Goal: Information Seeking & Learning: Learn about a topic

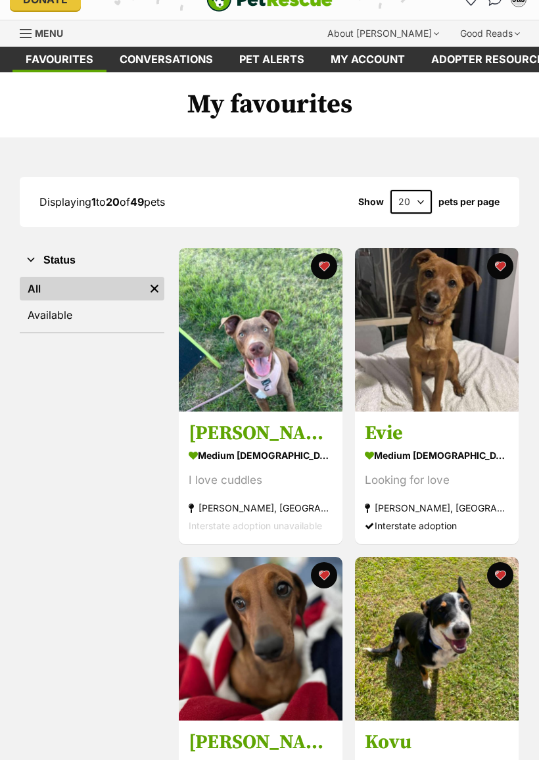
scroll to position [27, 0]
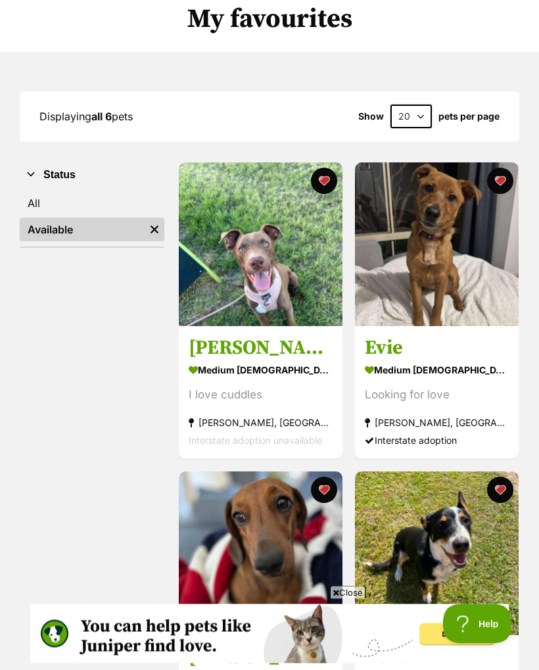
scroll to position [103, 0]
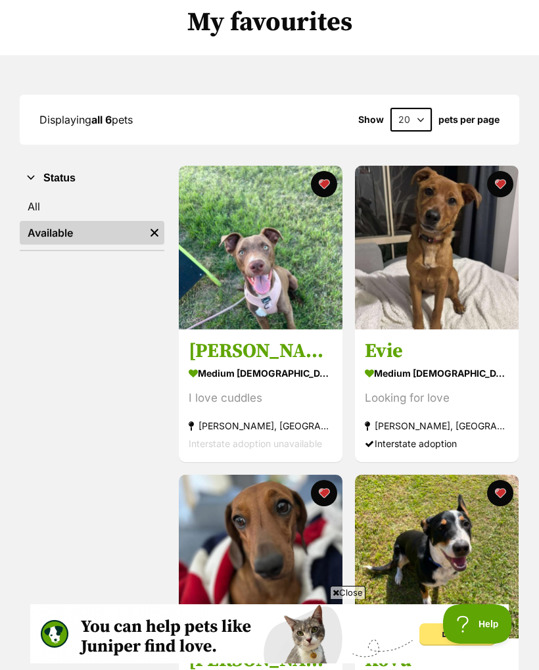
click at [47, 205] on link "All" at bounding box center [92, 207] width 145 height 24
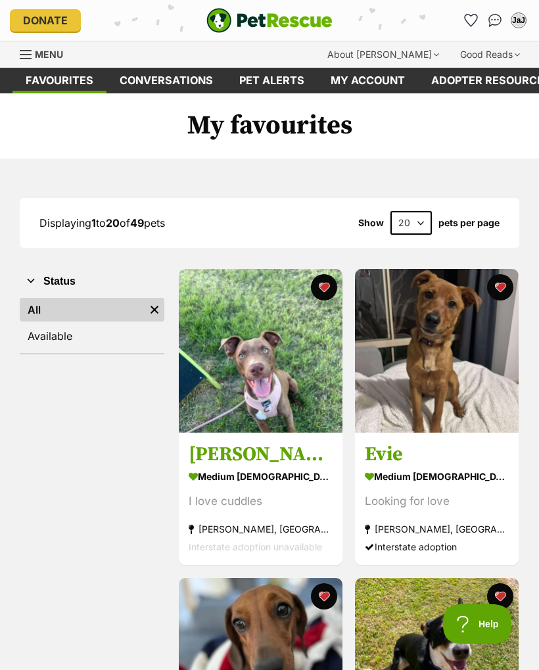
click at [72, 341] on link "Available" at bounding box center [92, 336] width 145 height 24
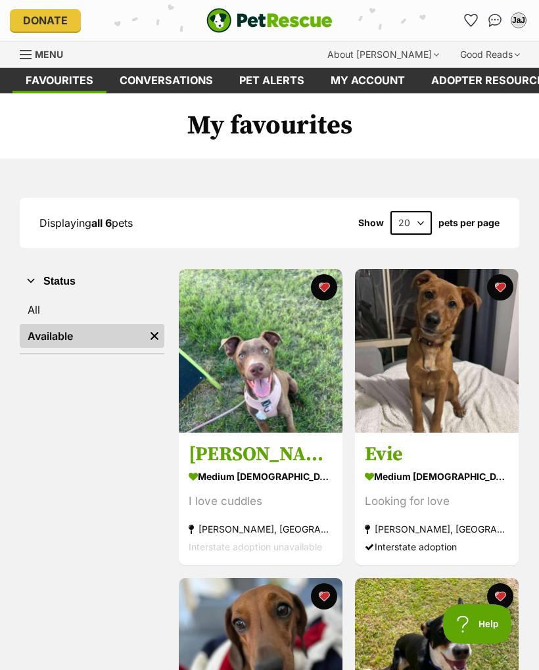
click at [460, 399] on img at bounding box center [437, 351] width 164 height 164
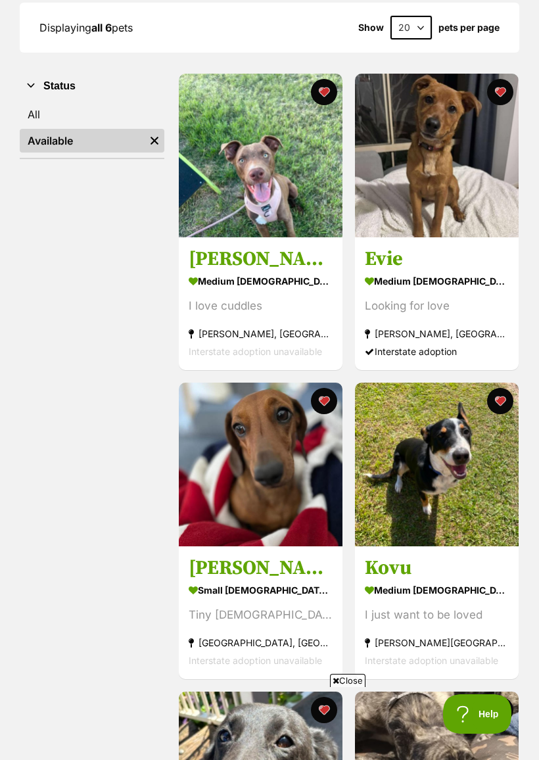
click at [307, 516] on img at bounding box center [261, 465] width 164 height 164
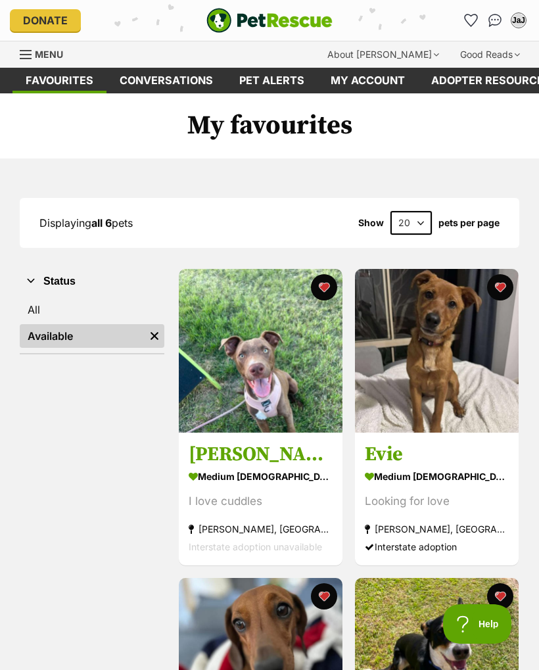
scroll to position [232, 0]
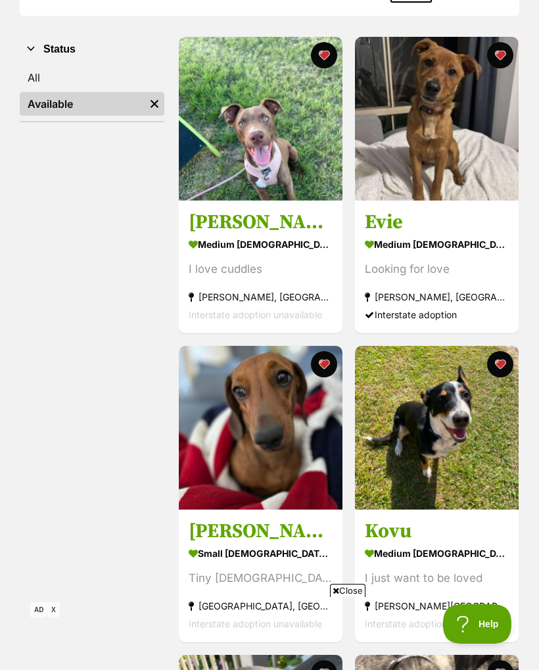
click at [465, 479] on img at bounding box center [437, 428] width 164 height 164
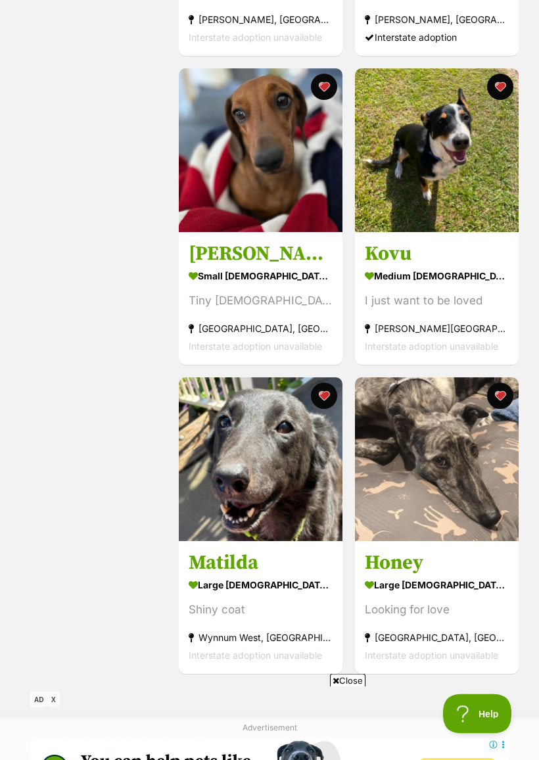
scroll to position [510, 0]
click at [271, 490] on img at bounding box center [261, 459] width 164 height 164
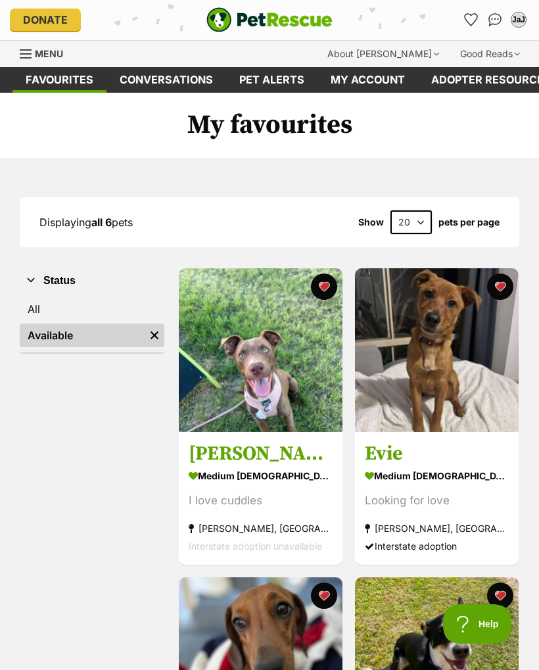
scroll to position [0, 0]
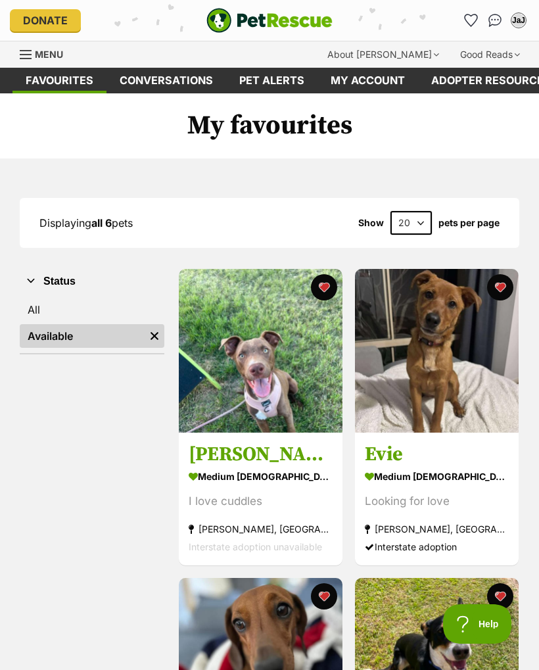
click at [34, 53] on link "Menu" at bounding box center [46, 53] width 53 height 24
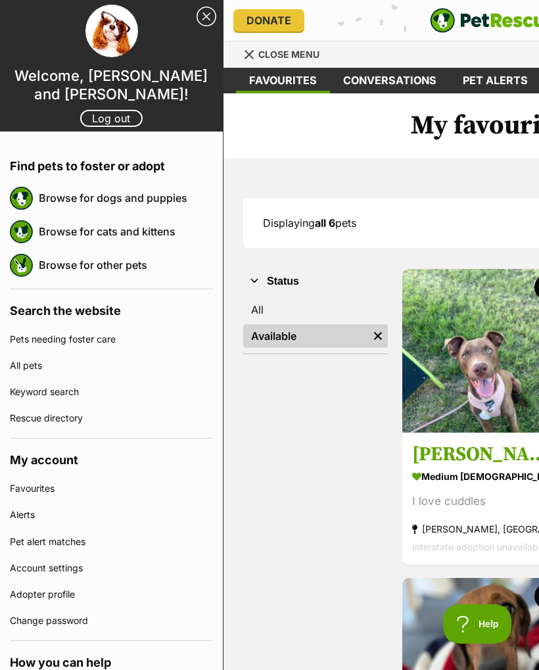
click at [118, 195] on link "Browse for dogs and puppies" at bounding box center [126, 198] width 174 height 28
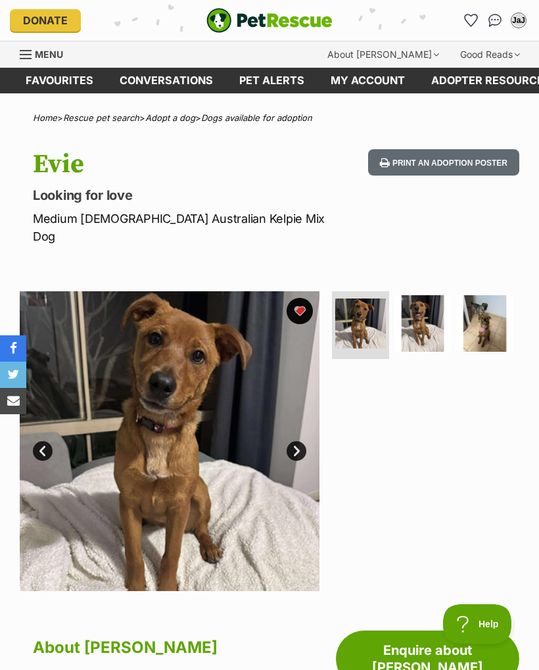
click at [420, 310] on img at bounding box center [423, 323] width 57 height 57
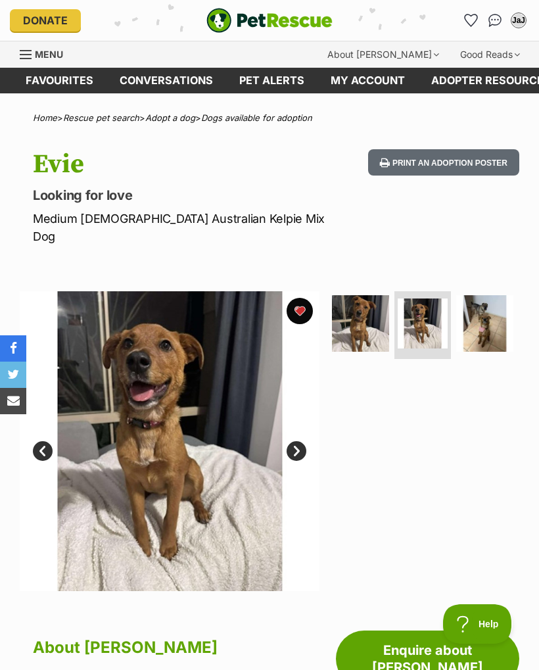
click at [487, 316] on img at bounding box center [484, 323] width 57 height 57
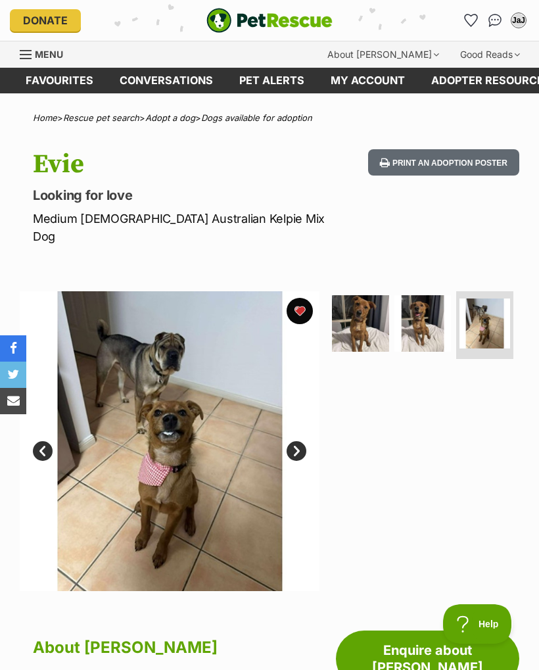
click at [365, 314] on img at bounding box center [360, 323] width 57 height 57
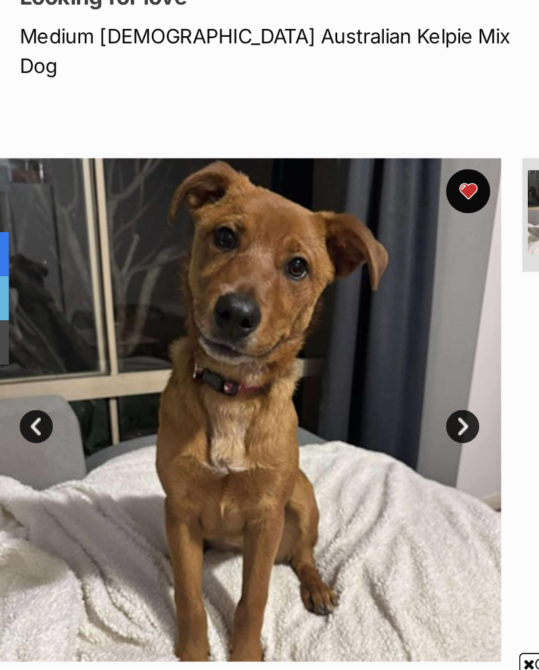
click at [287, 441] on link "Next" at bounding box center [297, 451] width 20 height 20
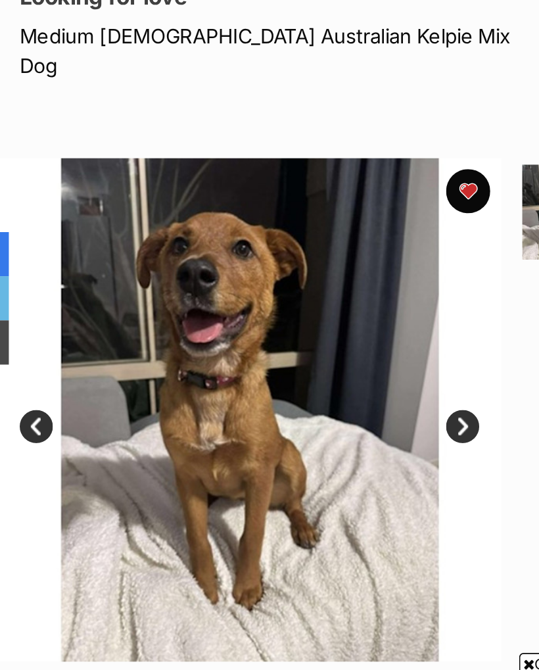
click at [287, 441] on link "Next" at bounding box center [297, 451] width 20 height 20
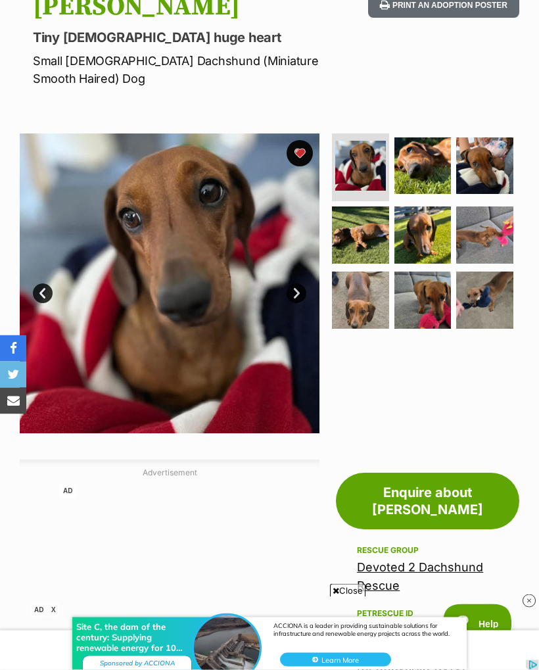
scroll to position [158, 0]
click at [366, 240] on img at bounding box center [360, 234] width 57 height 57
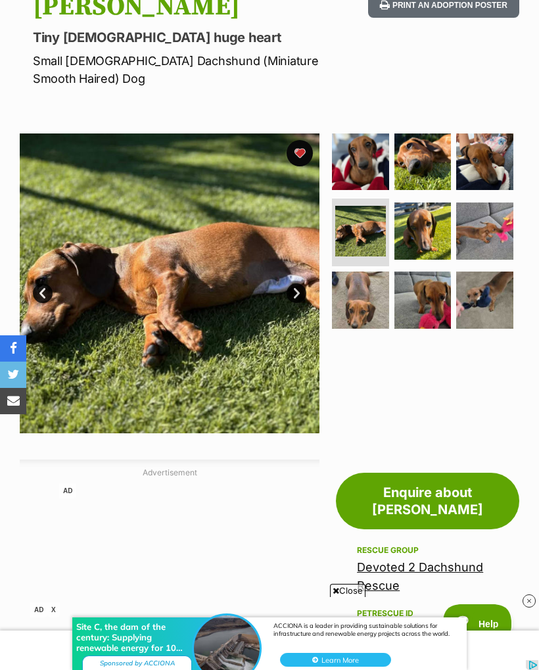
click at [496, 234] on img at bounding box center [484, 231] width 57 height 57
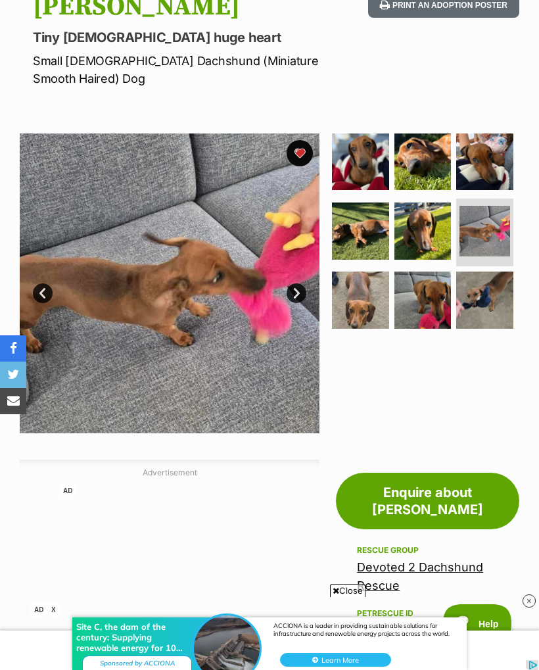
click at [370, 300] on img at bounding box center [360, 300] width 57 height 57
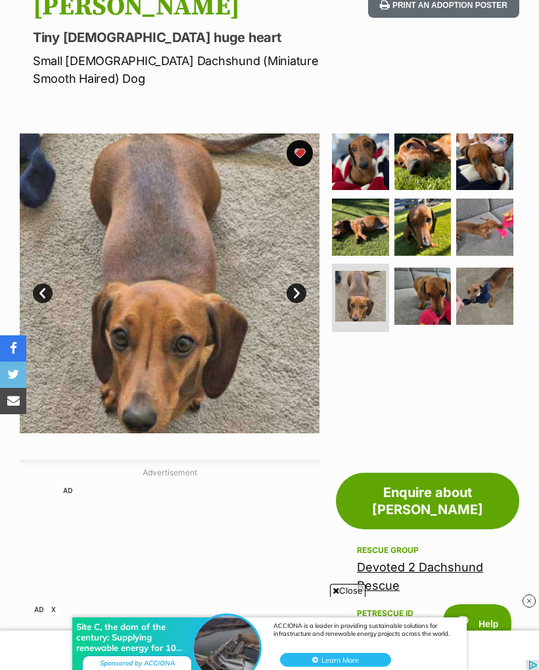
click at [427, 290] on img at bounding box center [423, 296] width 57 height 57
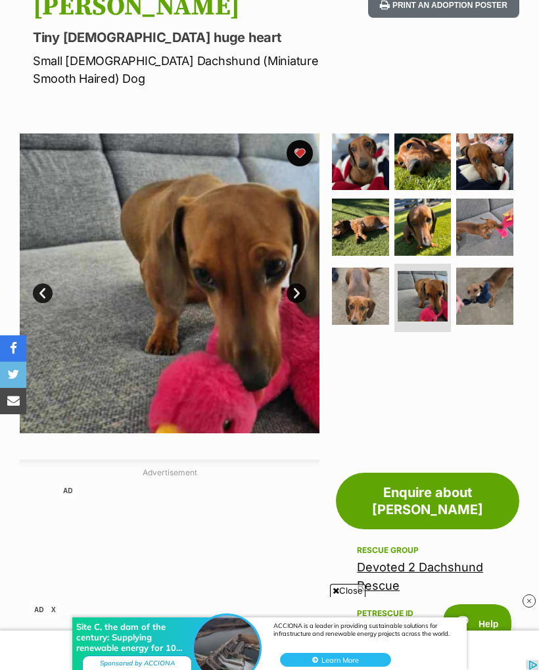
click at [487, 302] on img at bounding box center [484, 296] width 57 height 57
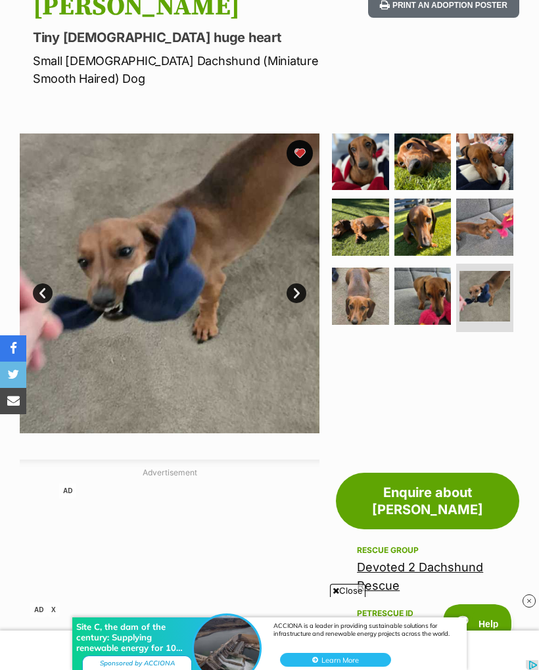
click at [358, 304] on img at bounding box center [360, 296] width 57 height 57
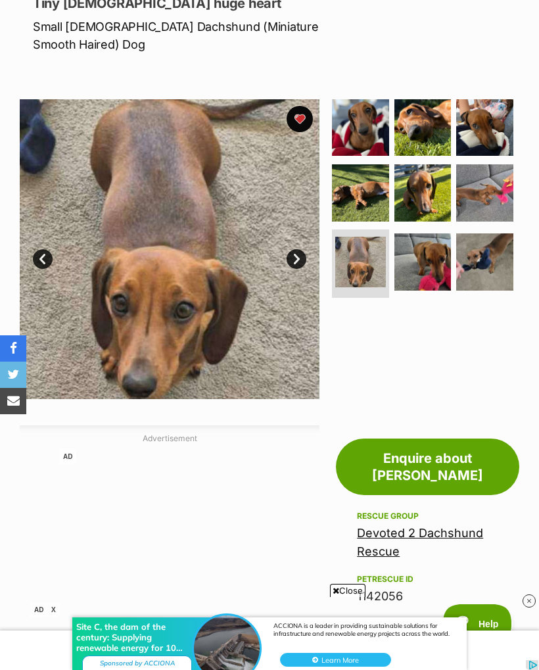
scroll to position [0, 0]
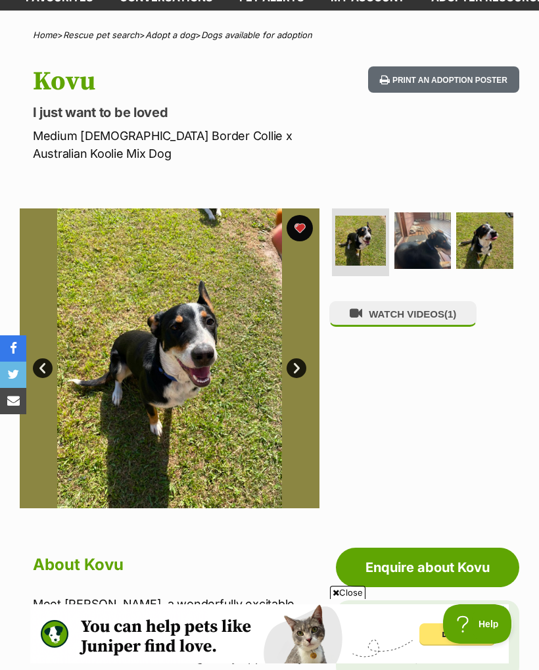
scroll to position [80, 0]
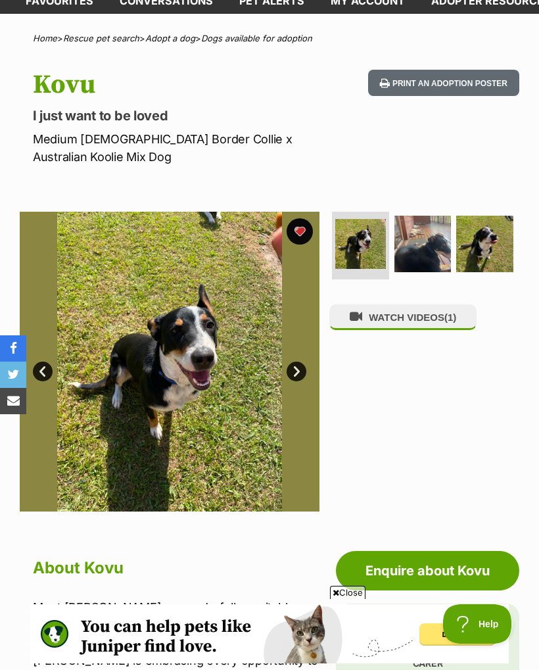
click at [418, 220] on img at bounding box center [423, 244] width 57 height 57
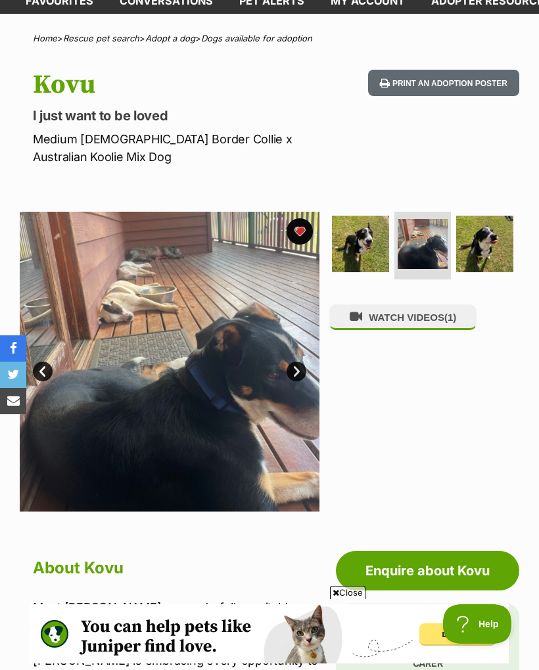
click at [480, 231] on img at bounding box center [484, 244] width 57 height 57
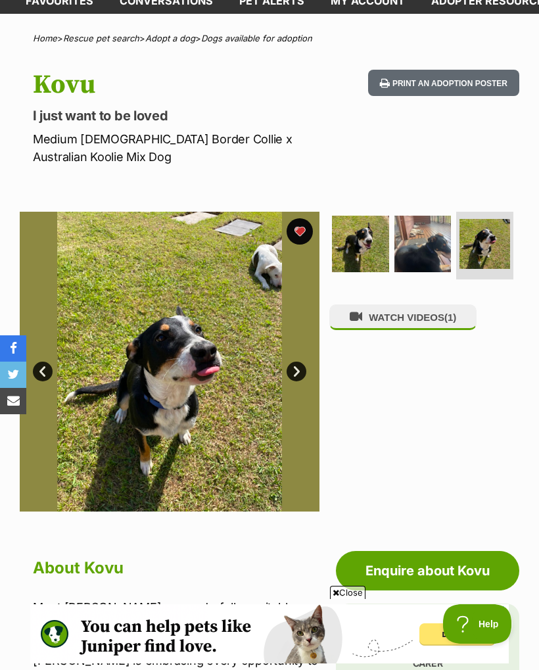
click at [410, 304] on button "WATCH VIDEOS (1)" at bounding box center [402, 317] width 147 height 26
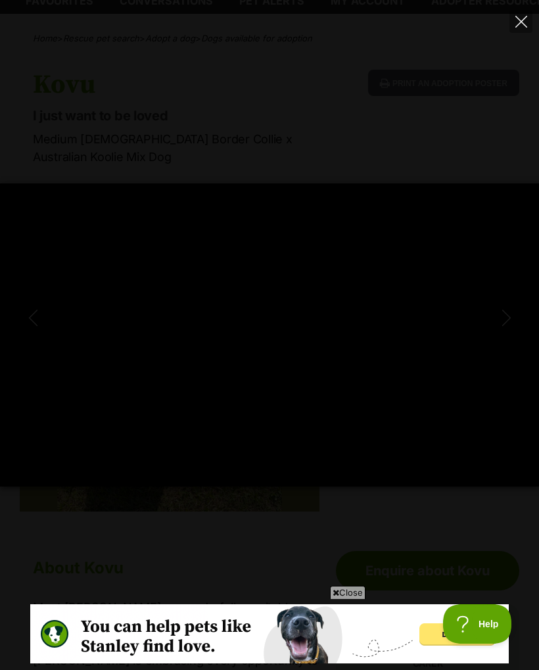
scroll to position [0, 0]
type input "100"
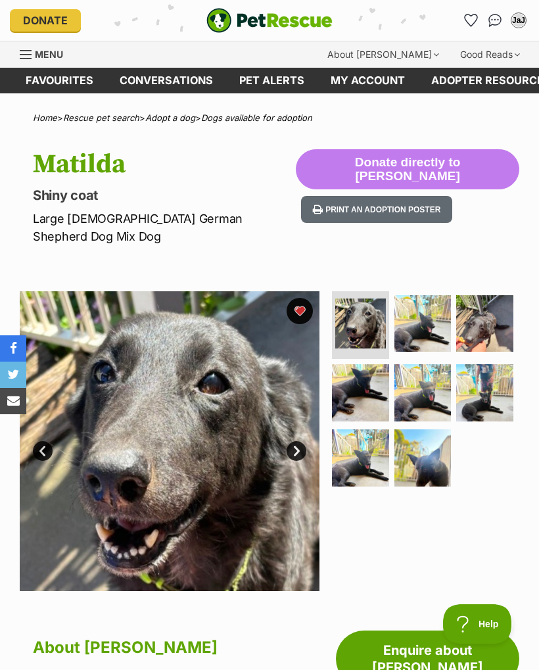
click at [423, 315] on img at bounding box center [423, 323] width 57 height 57
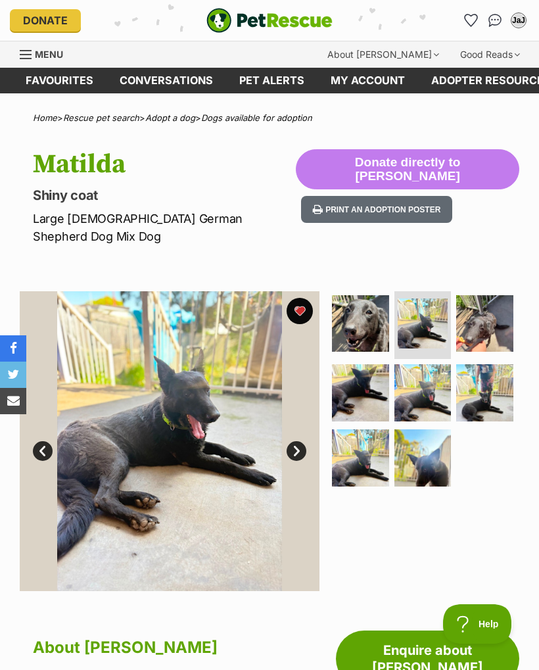
click at [491, 314] on img at bounding box center [484, 323] width 57 height 57
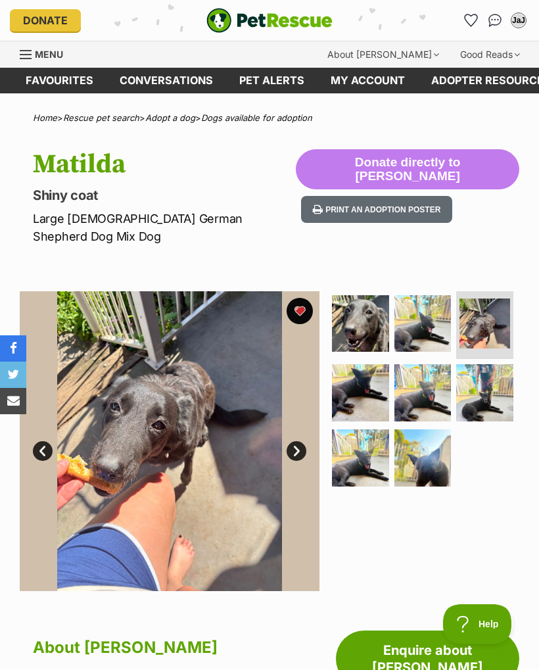
click at [356, 387] on img at bounding box center [360, 392] width 57 height 57
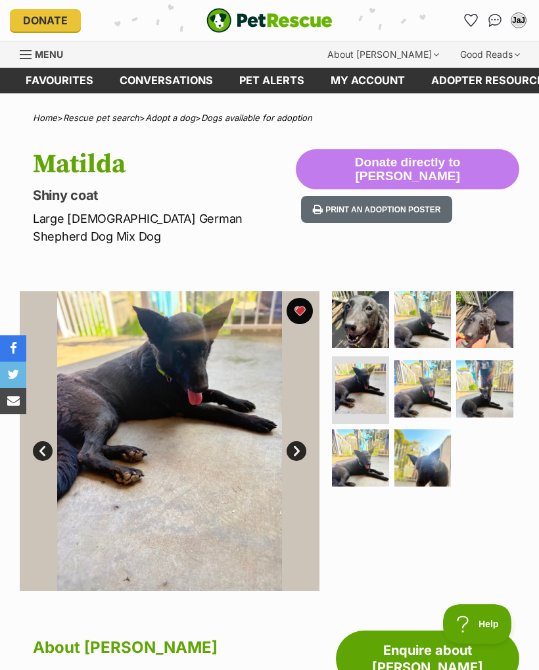
click at [418, 383] on img at bounding box center [423, 388] width 57 height 57
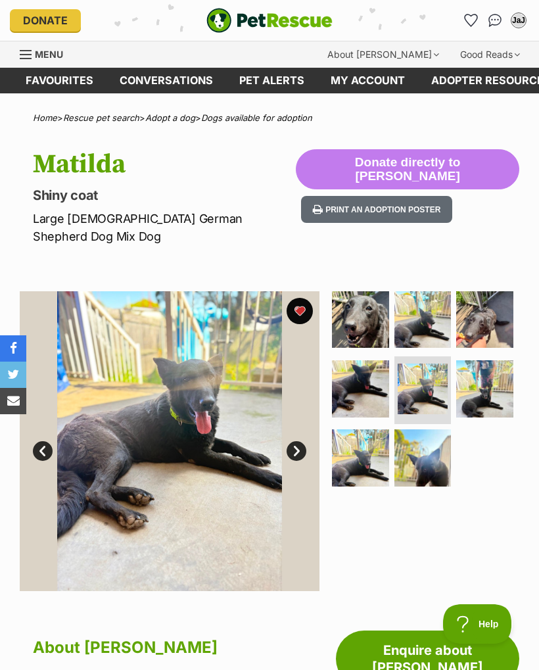
click at [490, 380] on img at bounding box center [484, 388] width 57 height 57
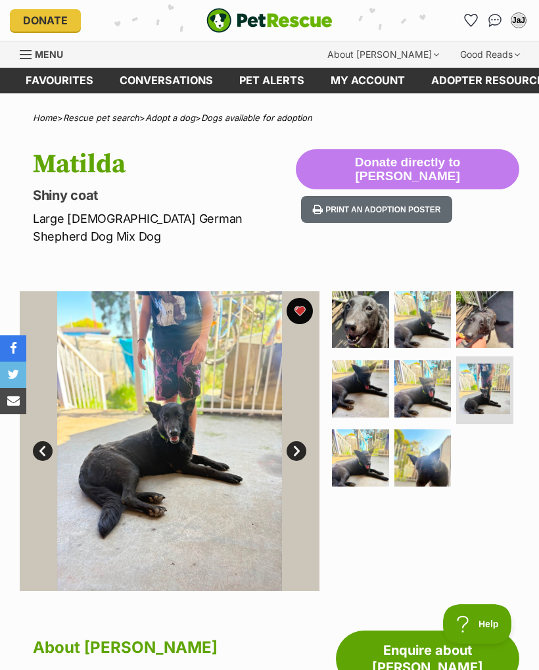
click at [366, 431] on img at bounding box center [360, 457] width 57 height 57
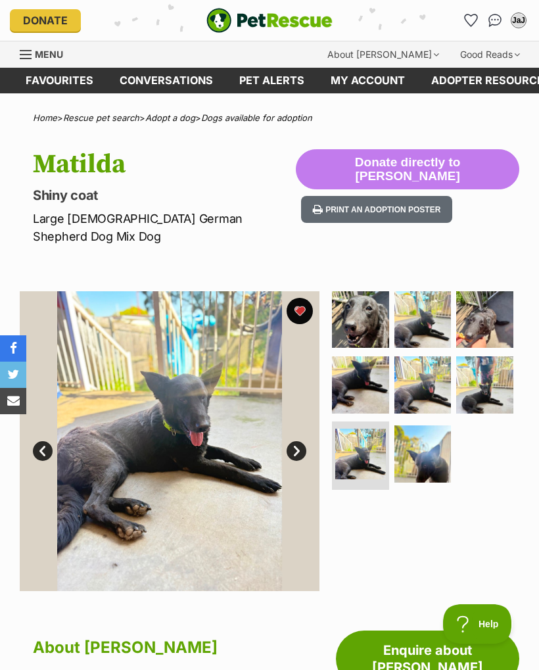
click at [425, 435] on img at bounding box center [423, 453] width 57 height 57
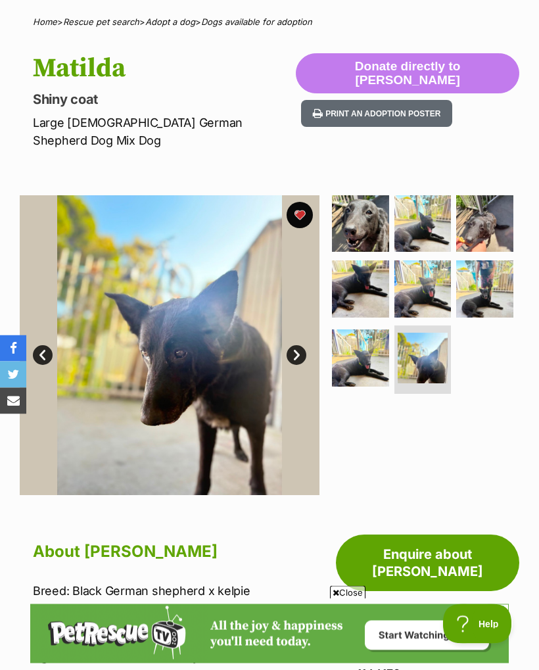
scroll to position [96, 0]
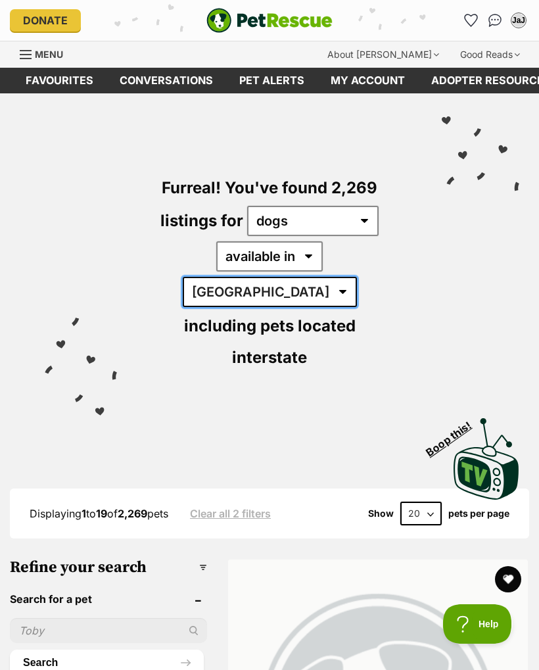
click at [326, 277] on select "Australia ACT NSW NT QLD SA TAS VIC WA" at bounding box center [270, 292] width 174 height 30
select select "QLD"
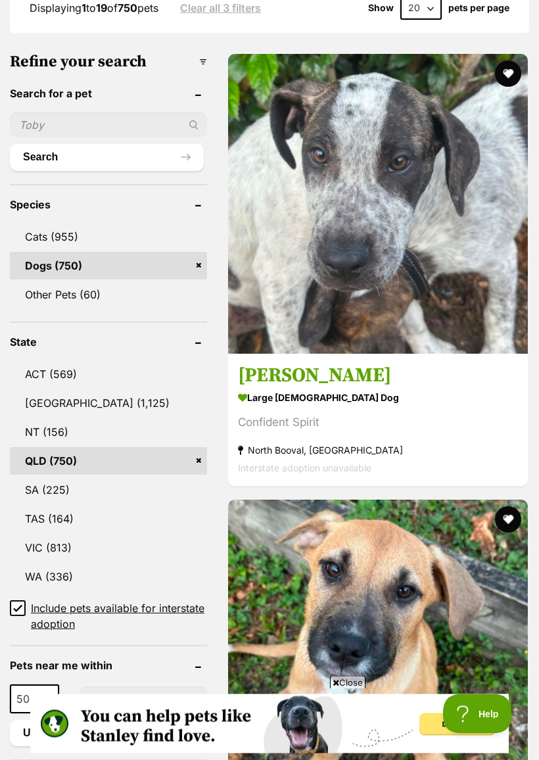
scroll to position [506, 0]
click at [12, 600] on input "Include pets available for interstate adoption" at bounding box center [18, 608] width 16 height 16
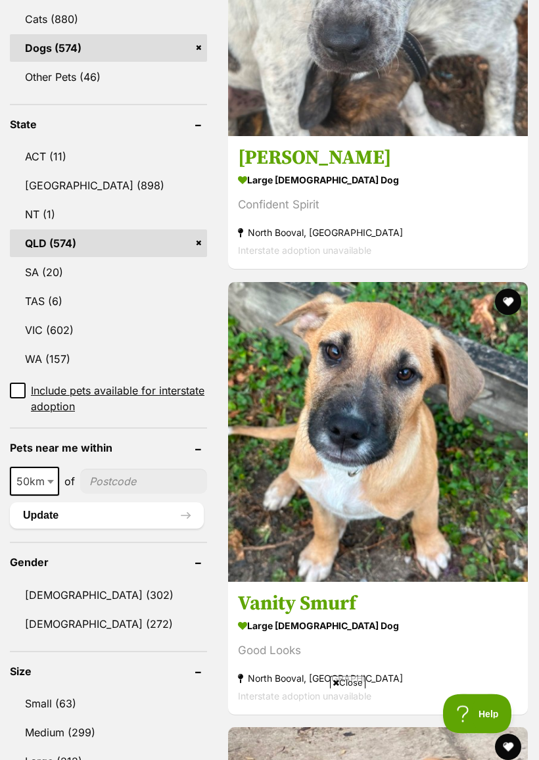
scroll to position [660, 0]
click at [49, 467] on span at bounding box center [51, 481] width 13 height 29
select select "100"
click at [140, 469] on input"] "postcode" at bounding box center [146, 481] width 122 height 25
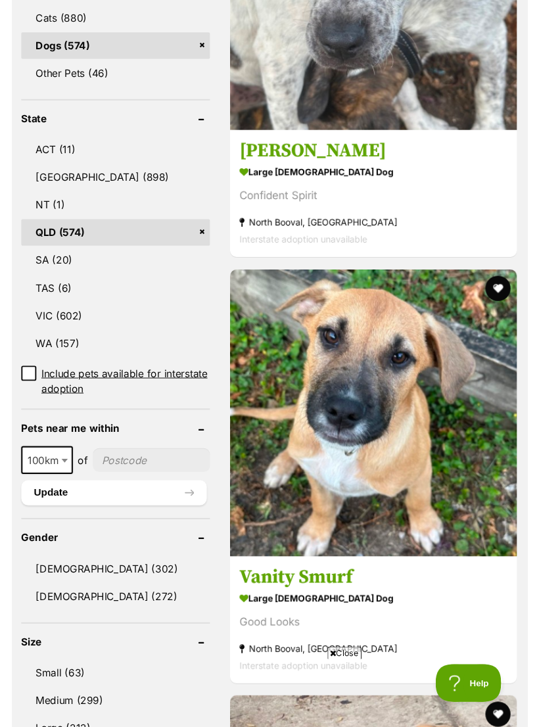
scroll to position [660, 0]
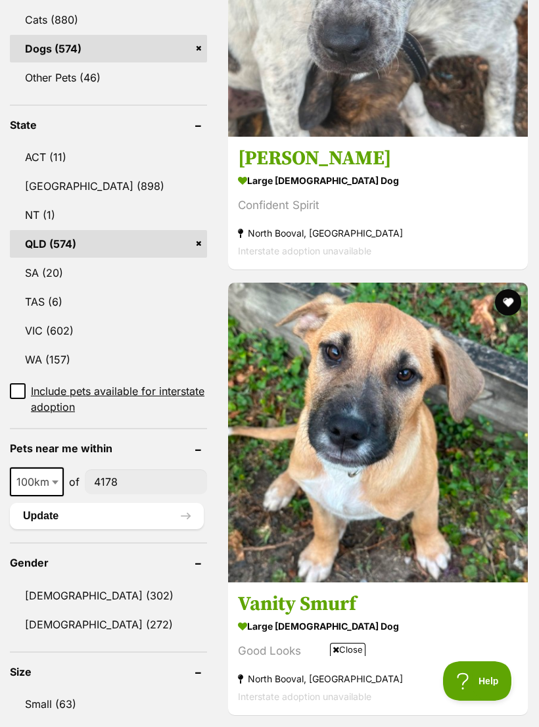
type input"] "4178"
click at [116, 503] on button "Update" at bounding box center [107, 516] width 194 height 26
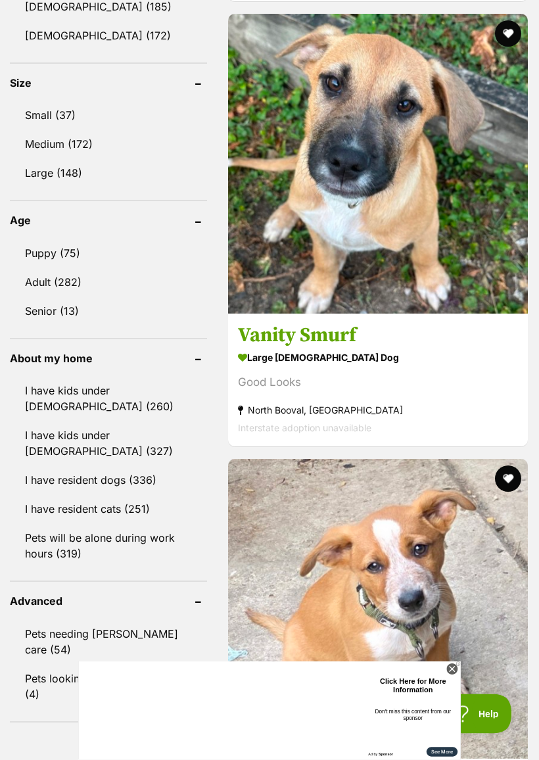
scroll to position [892, 0]
click at [109, 505] on link "I have resident cats (251)" at bounding box center [108, 509] width 197 height 28
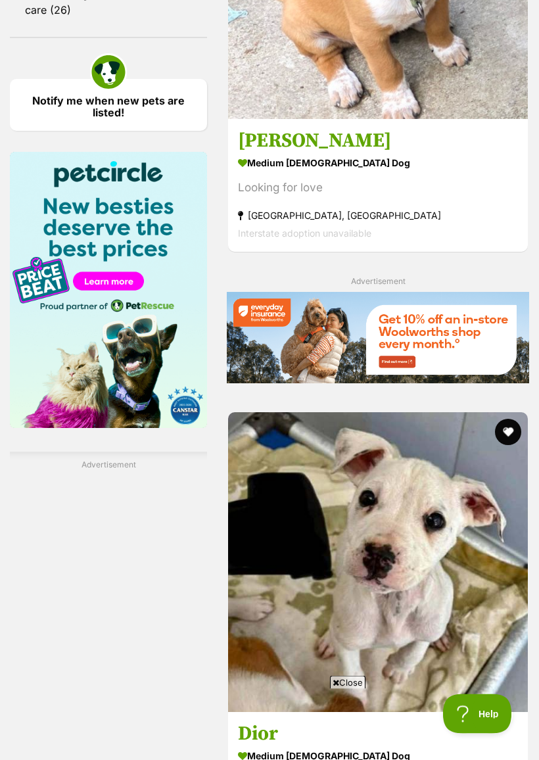
scroll to position [1564, 0]
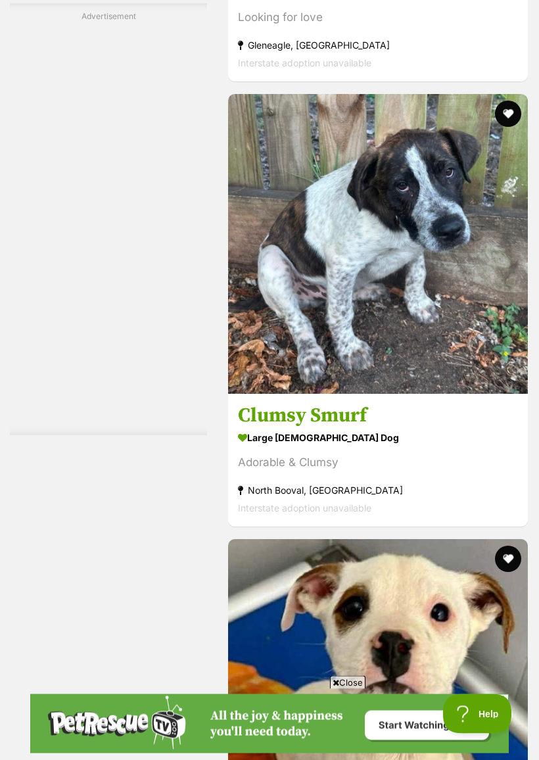
scroll to position [2773, 0]
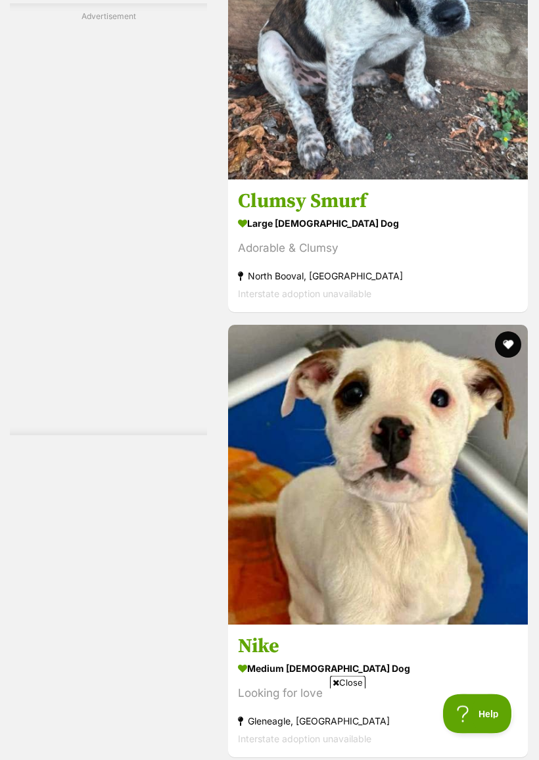
scroll to position [2987, 0]
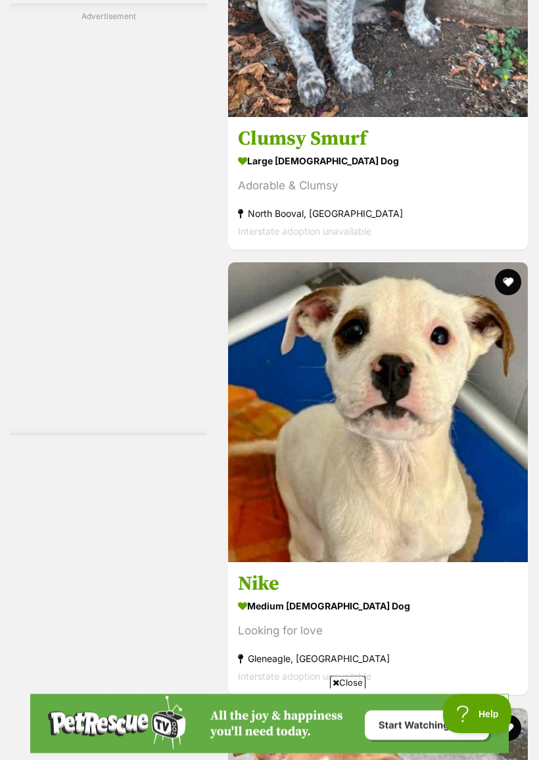
scroll to position [3050, 0]
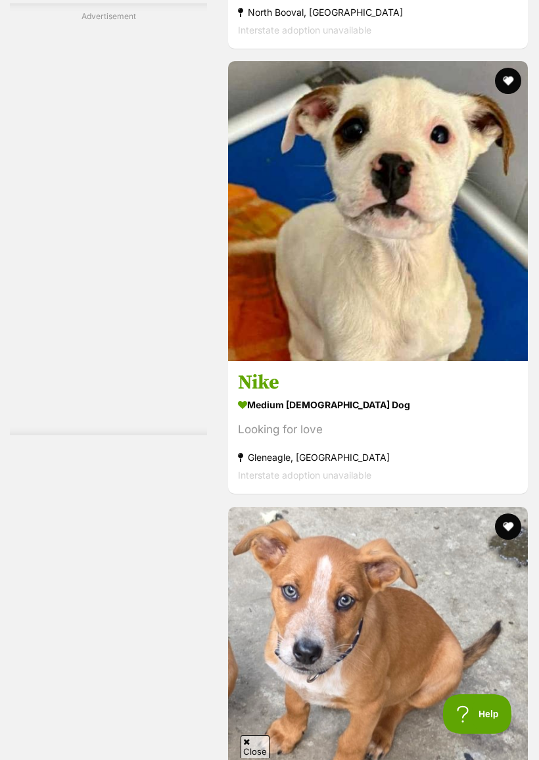
scroll to position [0, 0]
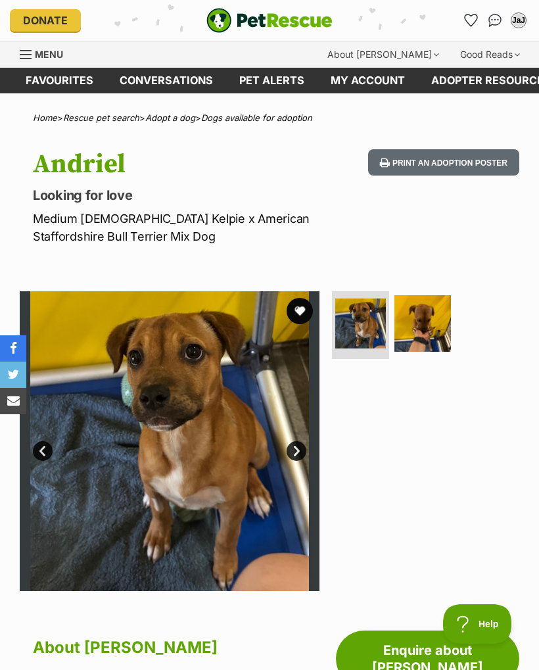
click at [423, 330] on img at bounding box center [423, 323] width 57 height 57
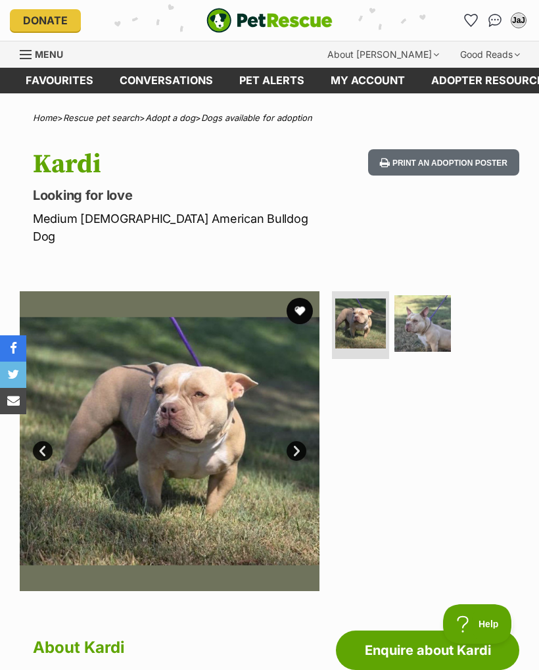
click at [424, 314] on img at bounding box center [423, 323] width 57 height 57
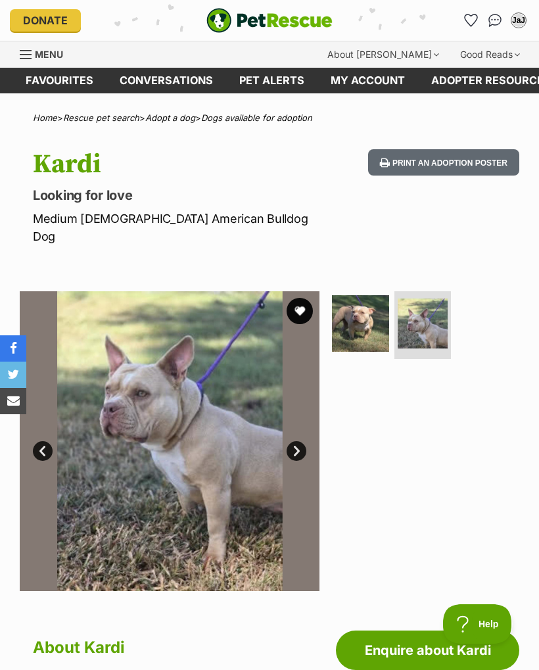
click at [367, 312] on img at bounding box center [360, 323] width 57 height 57
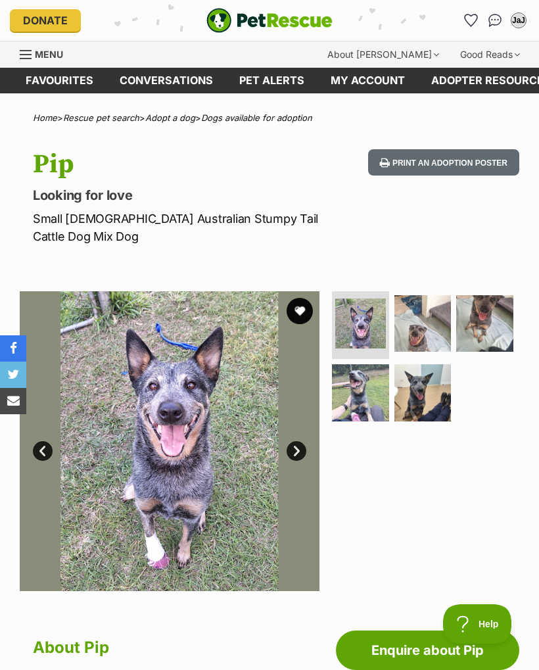
click at [421, 327] on img at bounding box center [423, 323] width 57 height 57
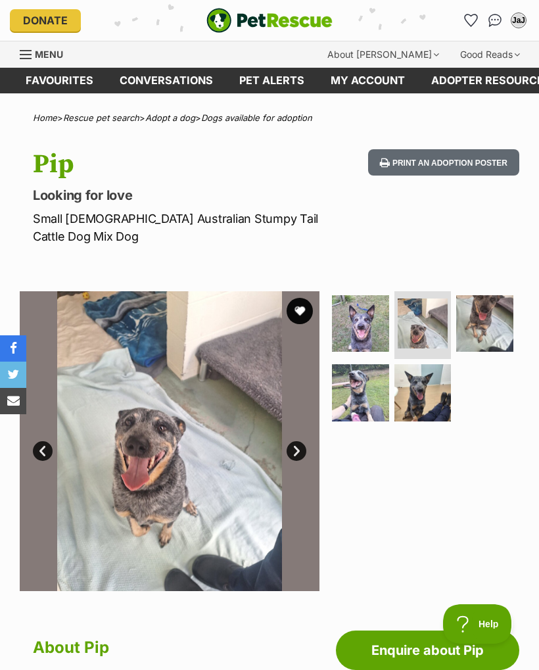
click at [489, 327] on img at bounding box center [484, 323] width 57 height 57
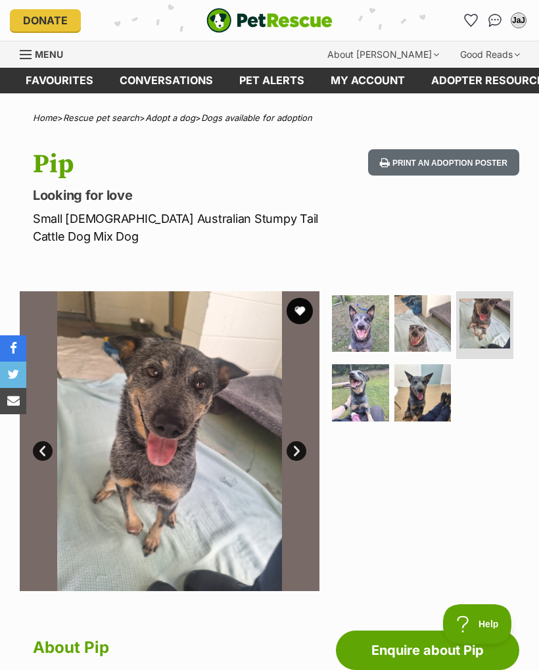
click at [358, 404] on img at bounding box center [360, 392] width 57 height 57
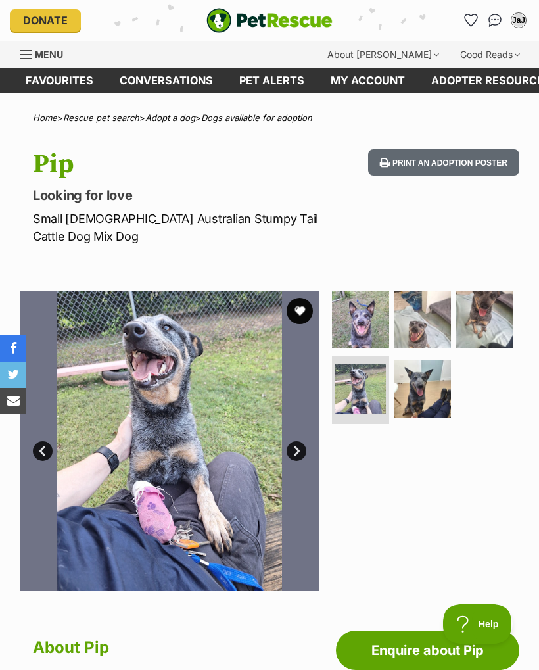
click at [428, 408] on img at bounding box center [423, 388] width 57 height 57
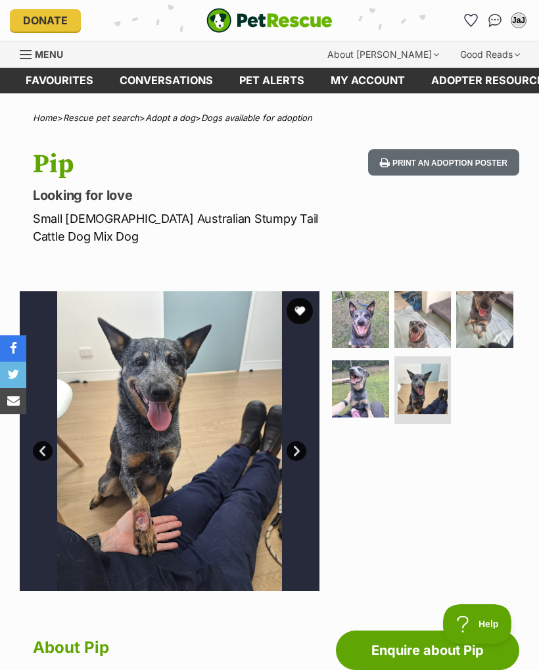
click at [356, 329] on img at bounding box center [360, 319] width 57 height 57
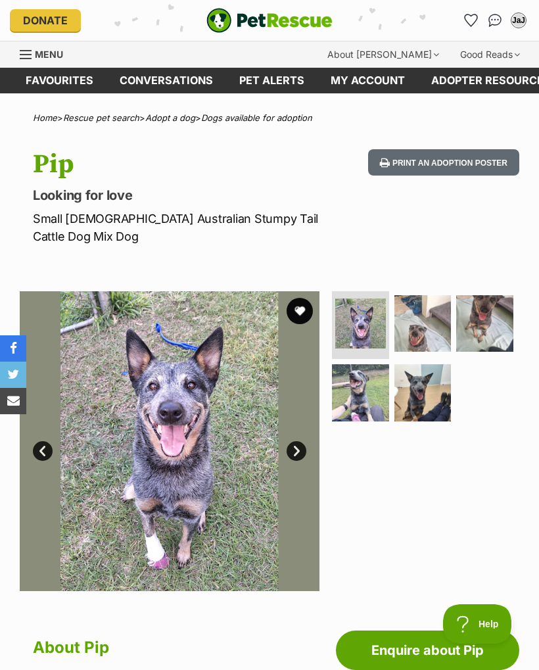
click at [420, 324] on img at bounding box center [423, 323] width 57 height 57
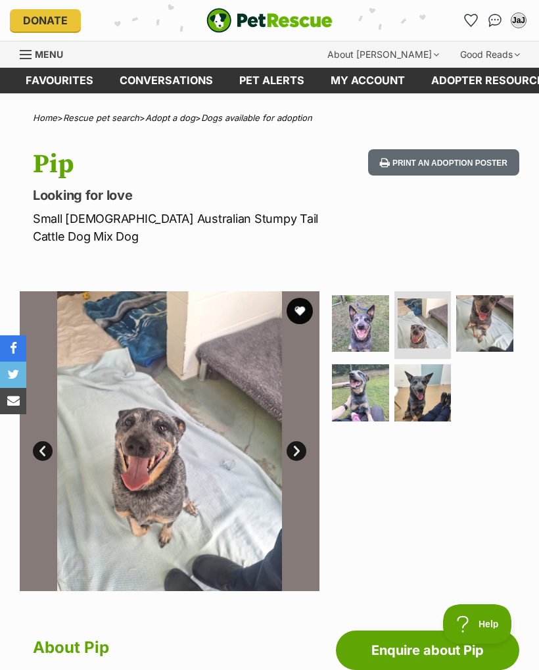
click at [486, 322] on img at bounding box center [484, 323] width 57 height 57
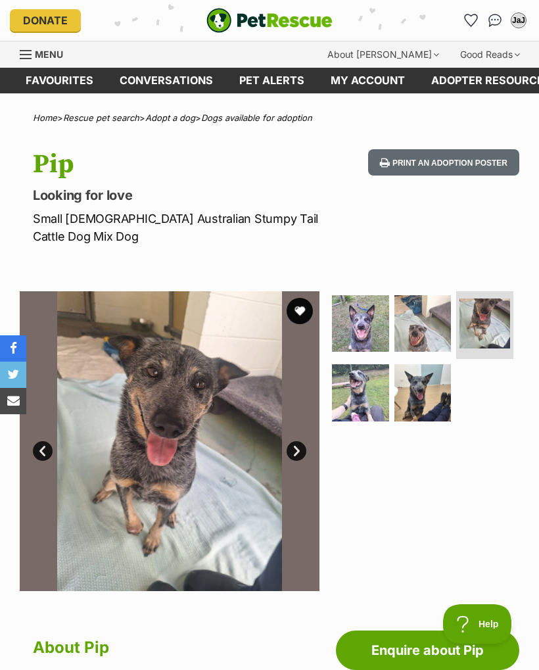
click at [355, 402] on img at bounding box center [360, 392] width 57 height 57
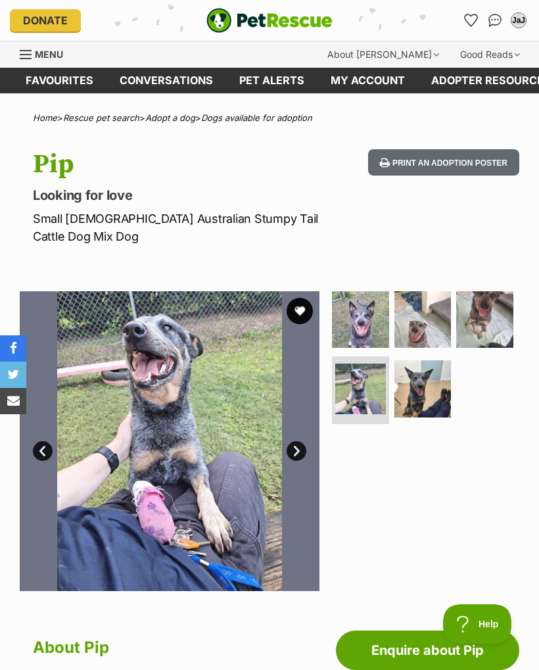
click at [423, 414] on img at bounding box center [423, 388] width 57 height 57
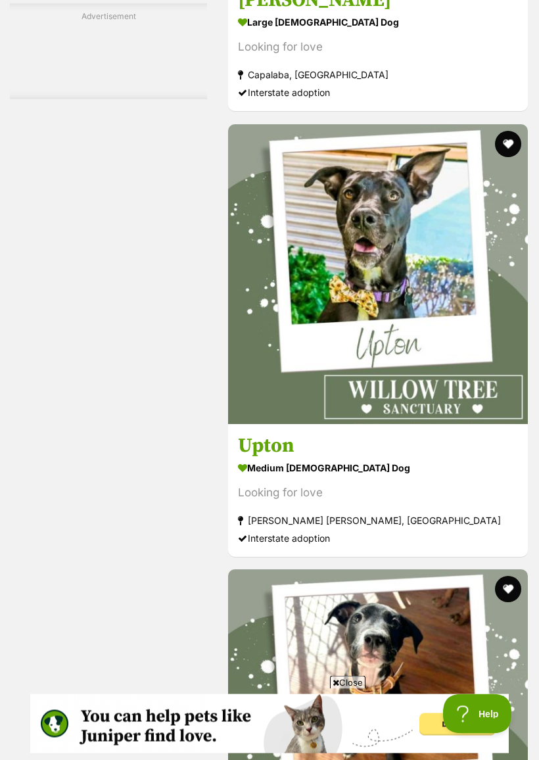
scroll to position [2298, 0]
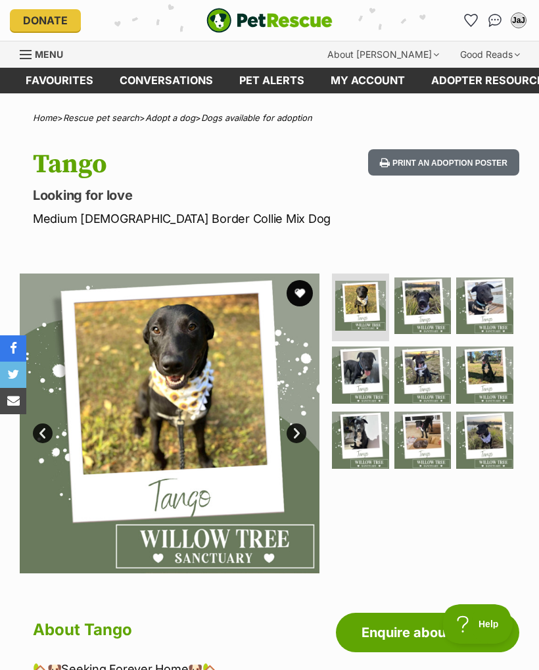
click at [423, 304] on img at bounding box center [423, 306] width 57 height 57
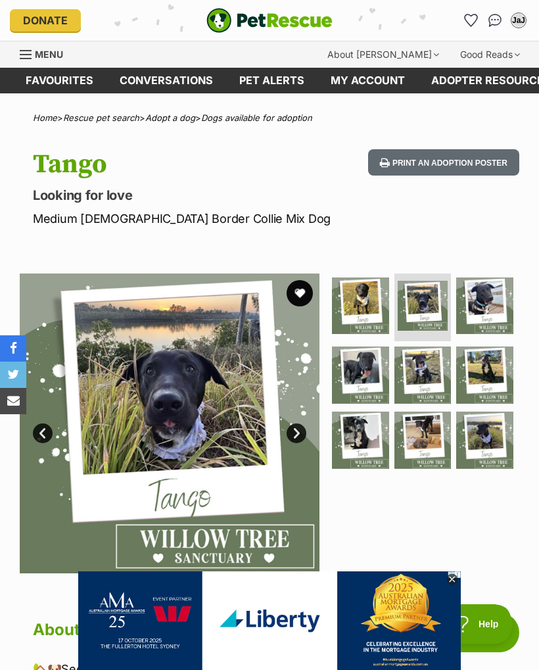
click at [479, 302] on img at bounding box center [484, 306] width 57 height 57
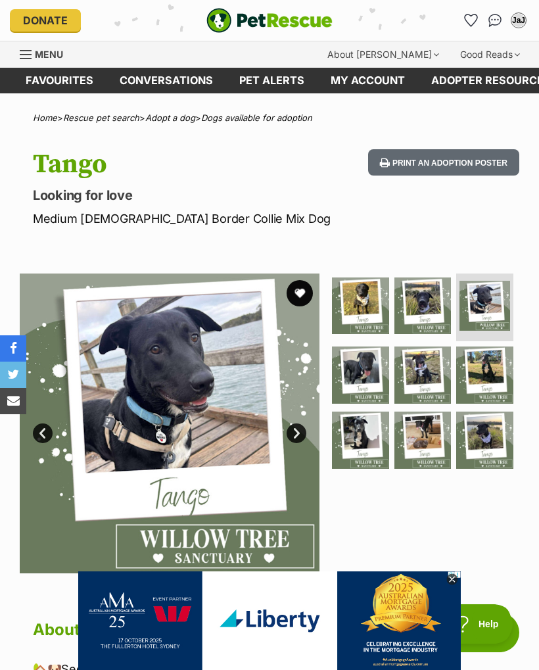
click at [368, 367] on img at bounding box center [360, 375] width 57 height 57
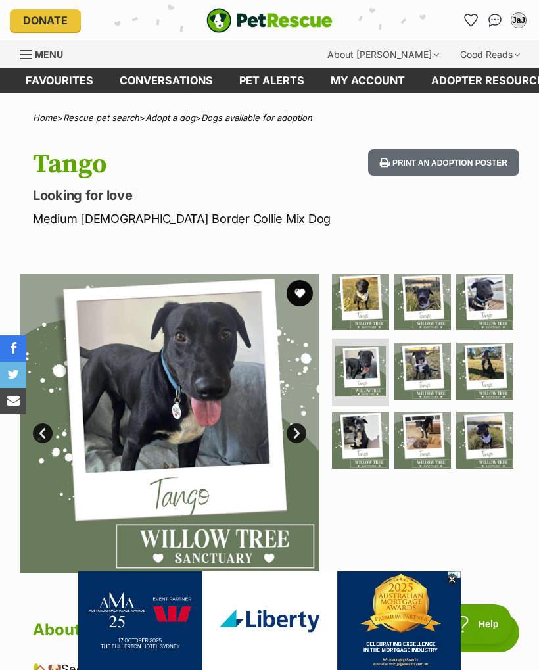
click at [415, 374] on img at bounding box center [423, 371] width 57 height 57
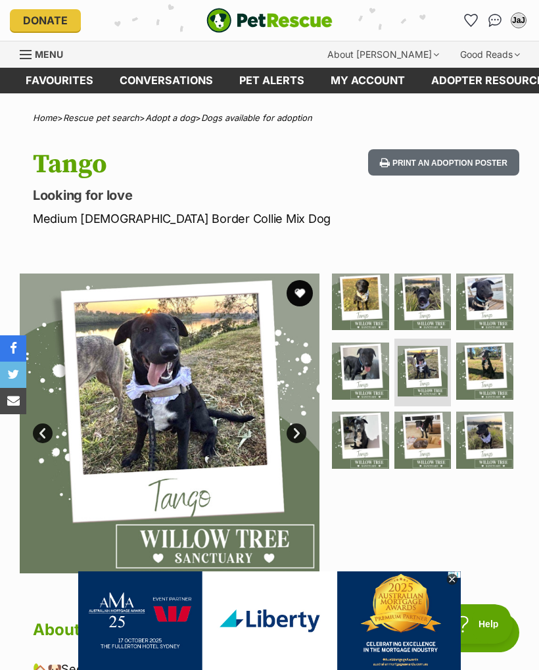
click at [491, 377] on img at bounding box center [484, 371] width 57 height 57
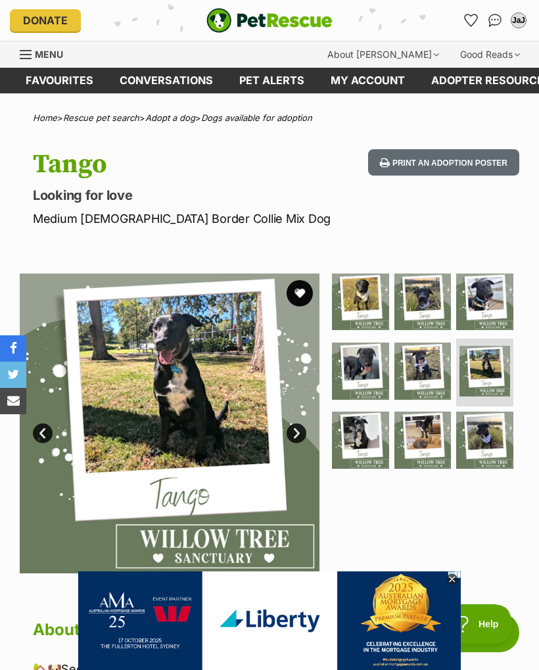
click at [348, 435] on img at bounding box center [360, 440] width 57 height 57
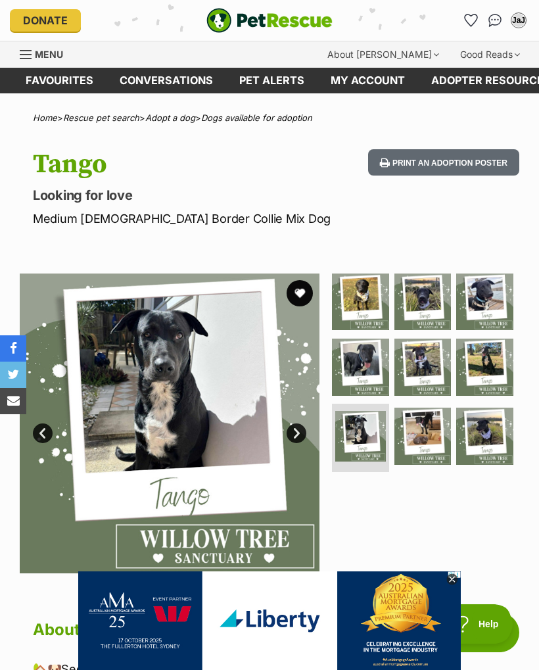
click at [412, 433] on img at bounding box center [423, 436] width 57 height 57
